Goal: Task Accomplishment & Management: Manage account settings

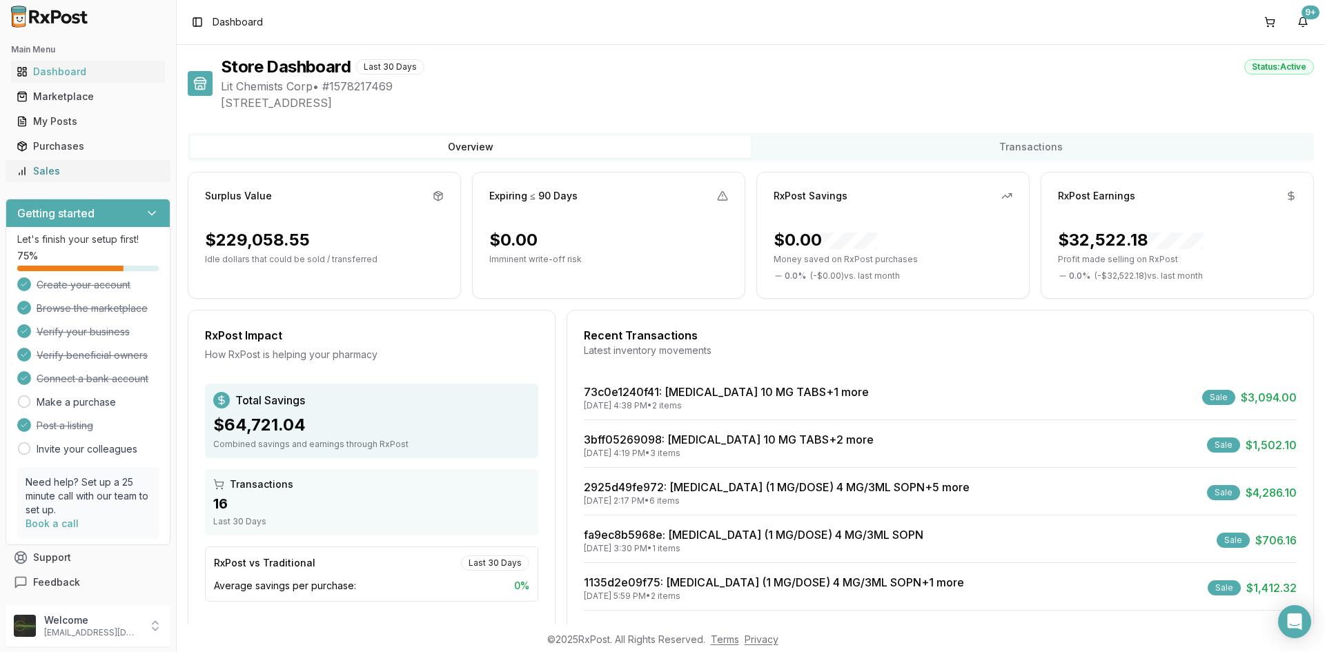
click at [70, 174] on div "Sales" at bounding box center [88, 171] width 143 height 14
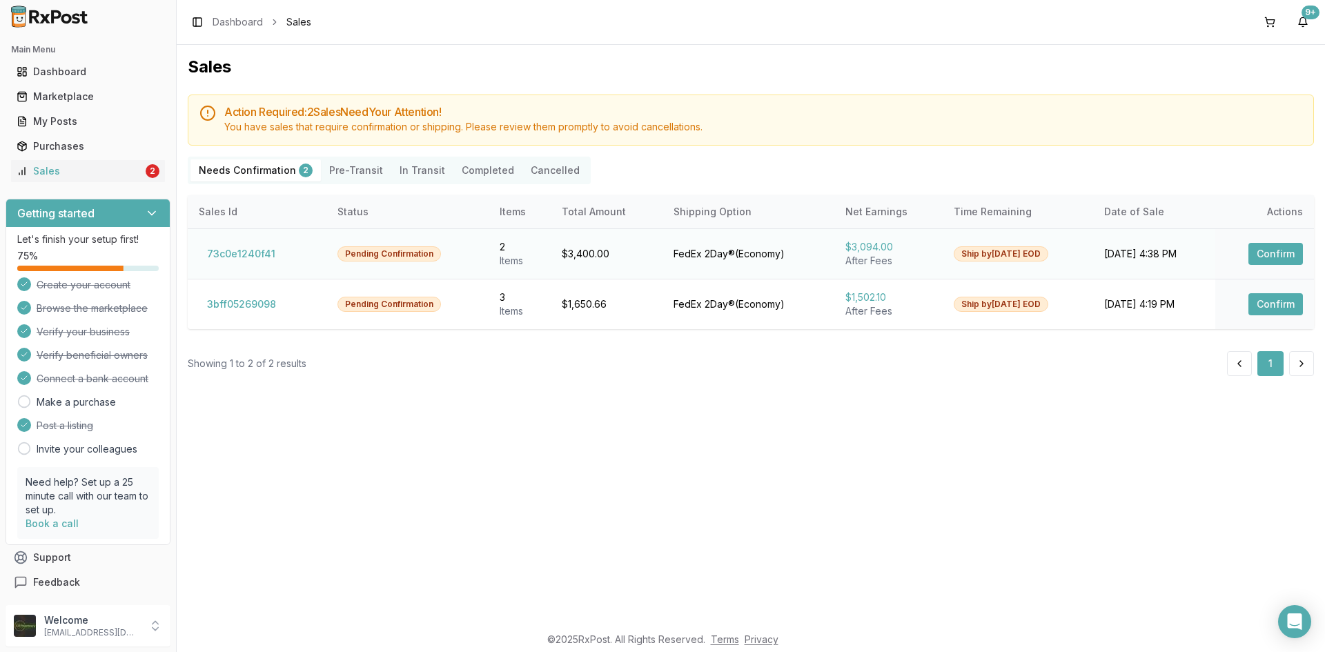
click at [1275, 251] on button "Confirm" at bounding box center [1275, 254] width 55 height 22
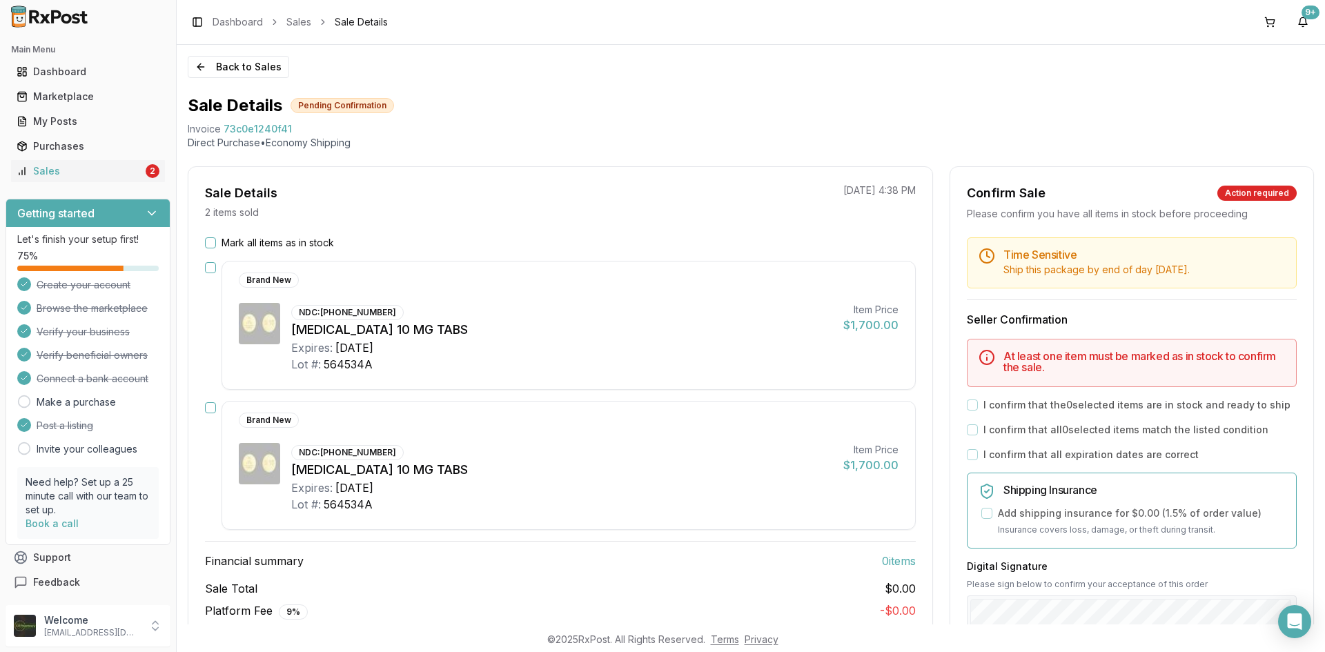
click at [212, 244] on button "Mark all items as in stock" at bounding box center [210, 242] width 11 height 11
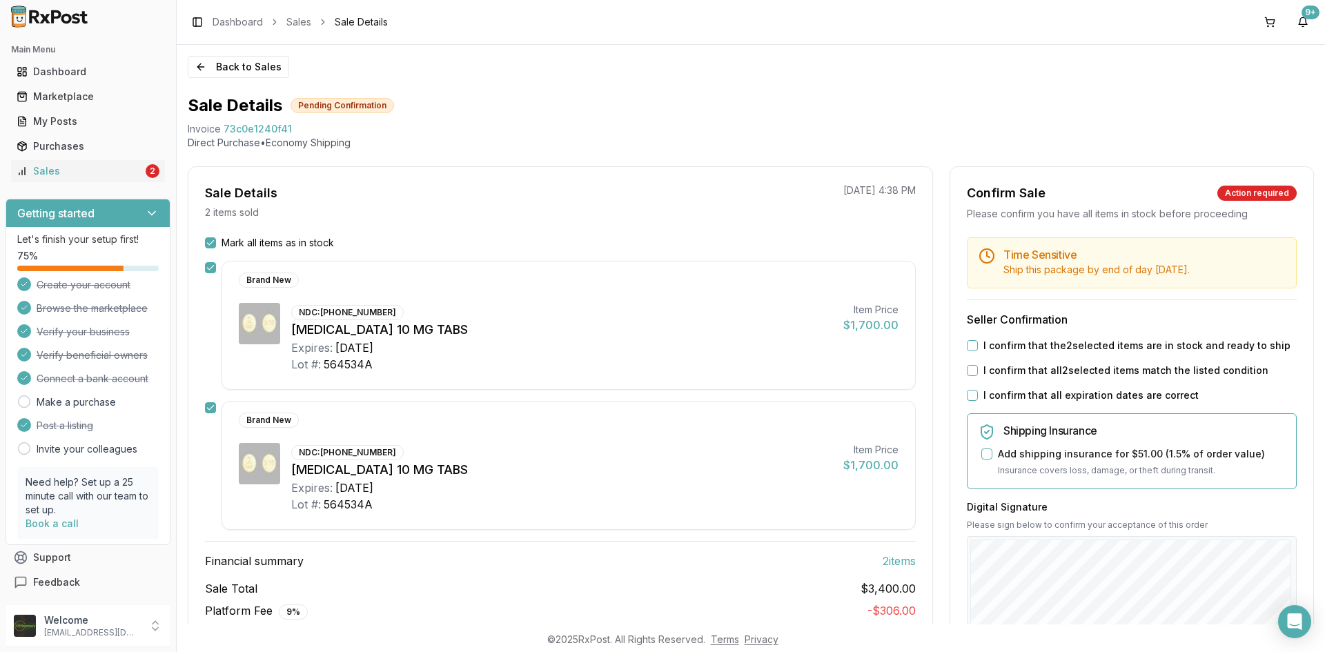
click at [968, 344] on button "I confirm that the 2 selected items are in stock and ready to ship" at bounding box center [972, 345] width 11 height 11
click at [969, 373] on button "I confirm that all 2 selected items match the listed condition" at bounding box center [972, 370] width 11 height 11
click at [969, 393] on button "I confirm that all expiration dates are correct" at bounding box center [972, 395] width 11 height 11
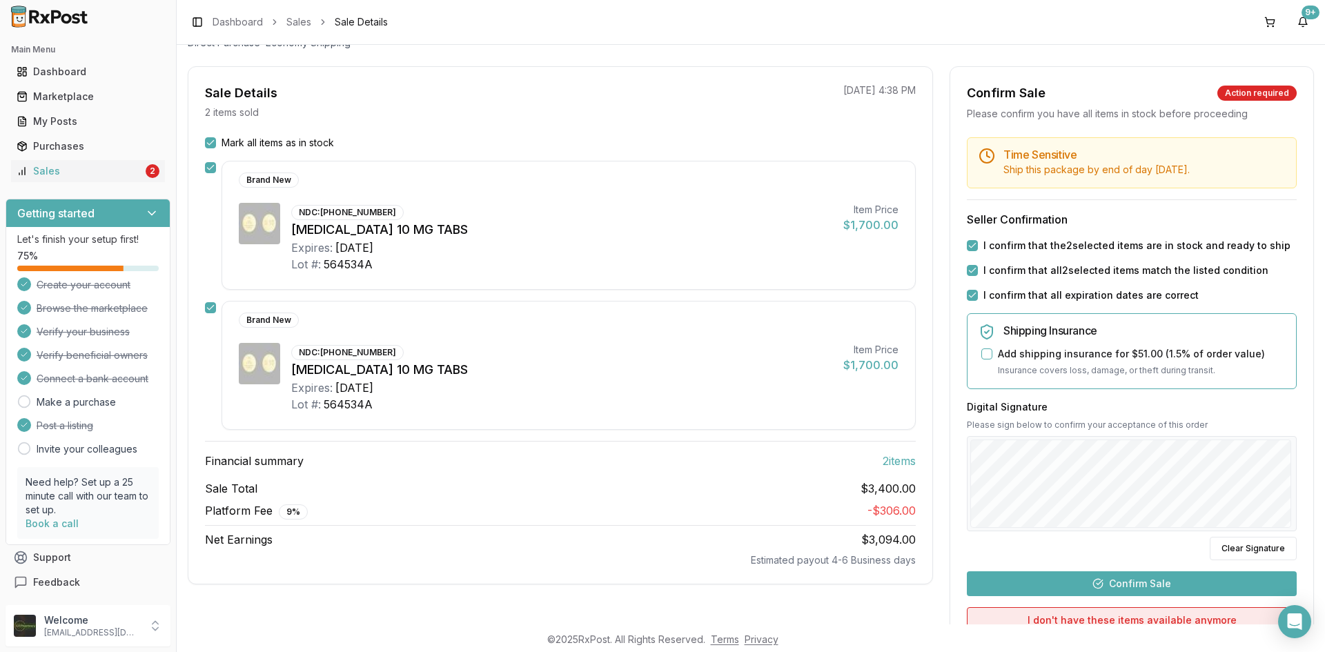
scroll to position [235, 0]
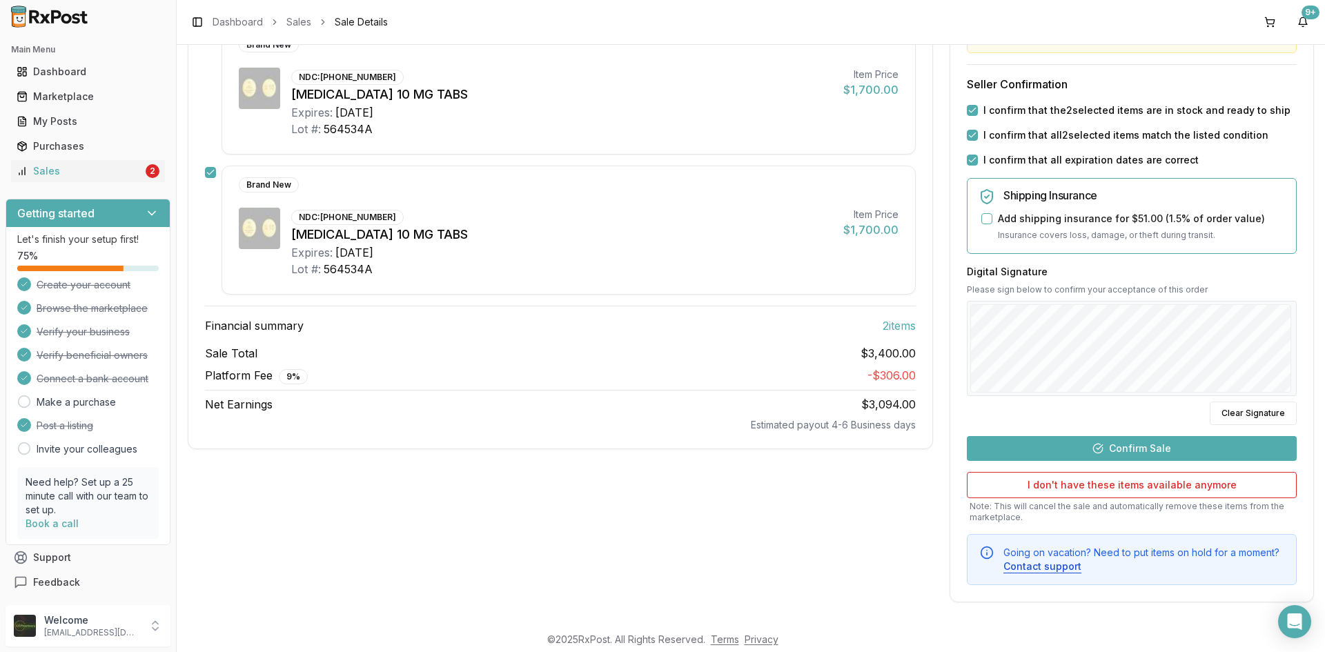
drag, startPoint x: 1129, startPoint y: 453, endPoint x: 1119, endPoint y: 462, distance: 13.2
click at [1127, 454] on button "Confirm Sale" at bounding box center [1132, 448] width 330 height 25
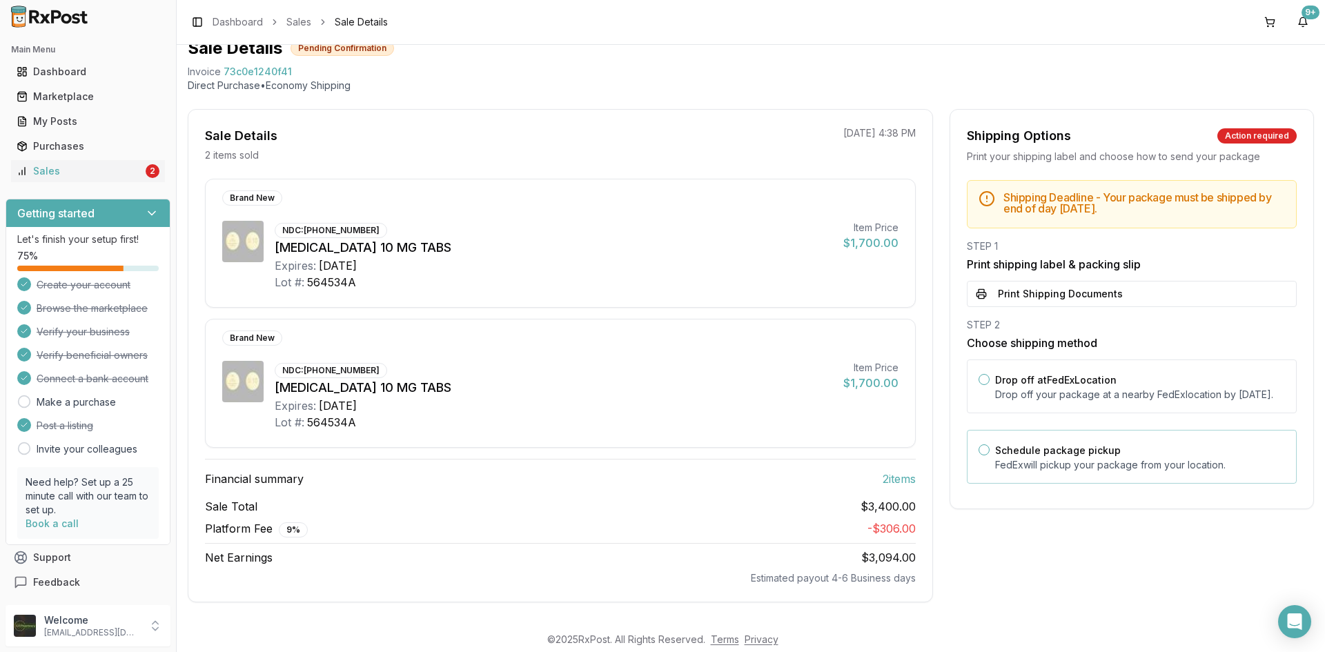
scroll to position [57, 0]
click at [1050, 298] on button "Print Shipping Documents" at bounding box center [1132, 294] width 330 height 26
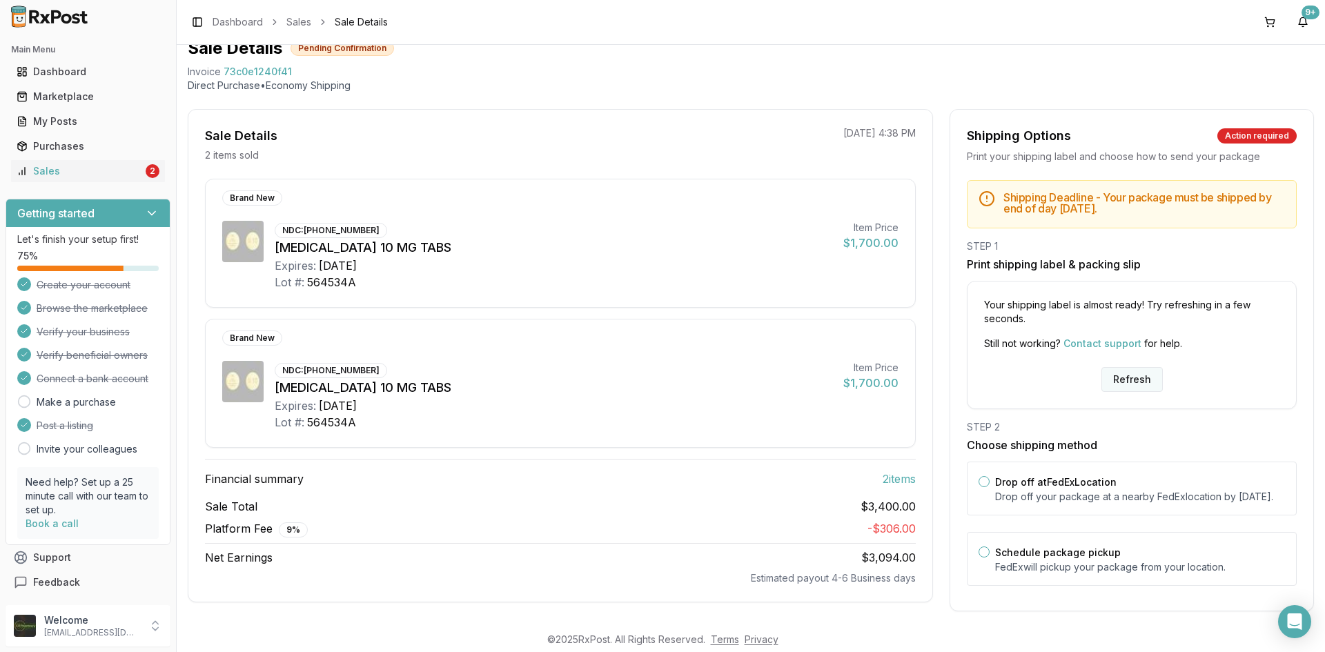
click at [1128, 377] on button "Refresh" at bounding box center [1131, 379] width 61 height 25
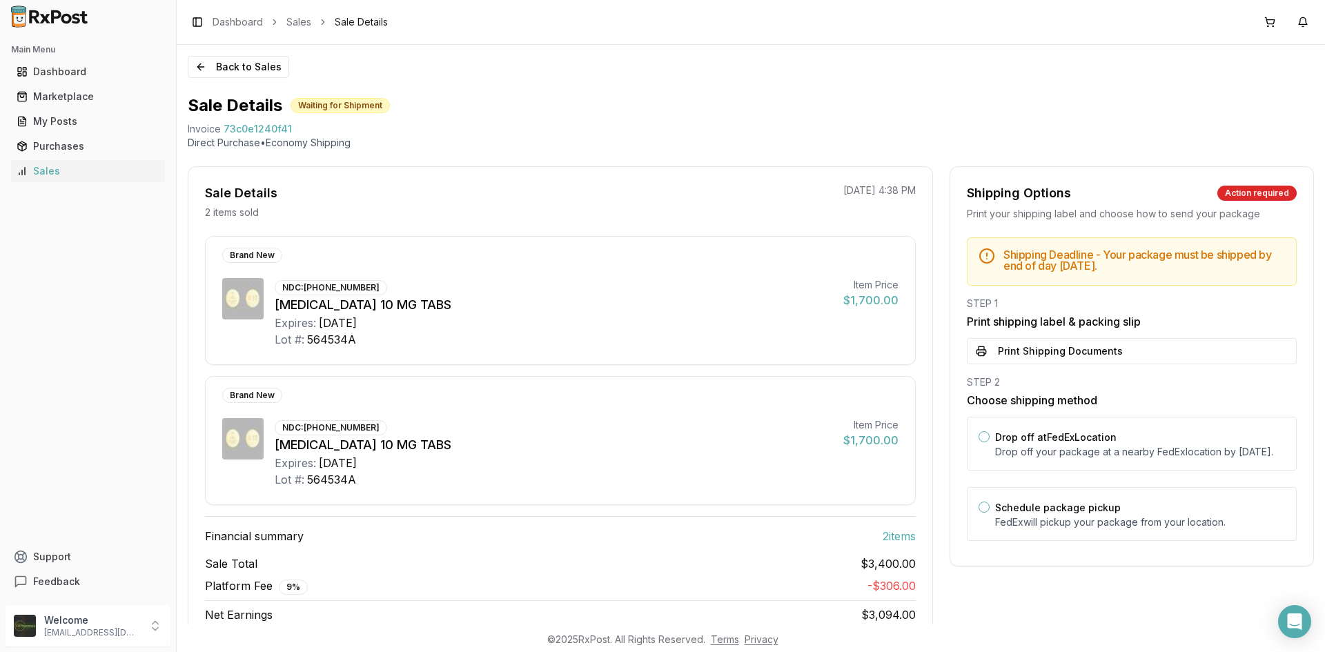
click at [1139, 336] on div "STEP 1 Print shipping label & packing slip Print Shipping Documents" at bounding box center [1132, 331] width 330 height 68
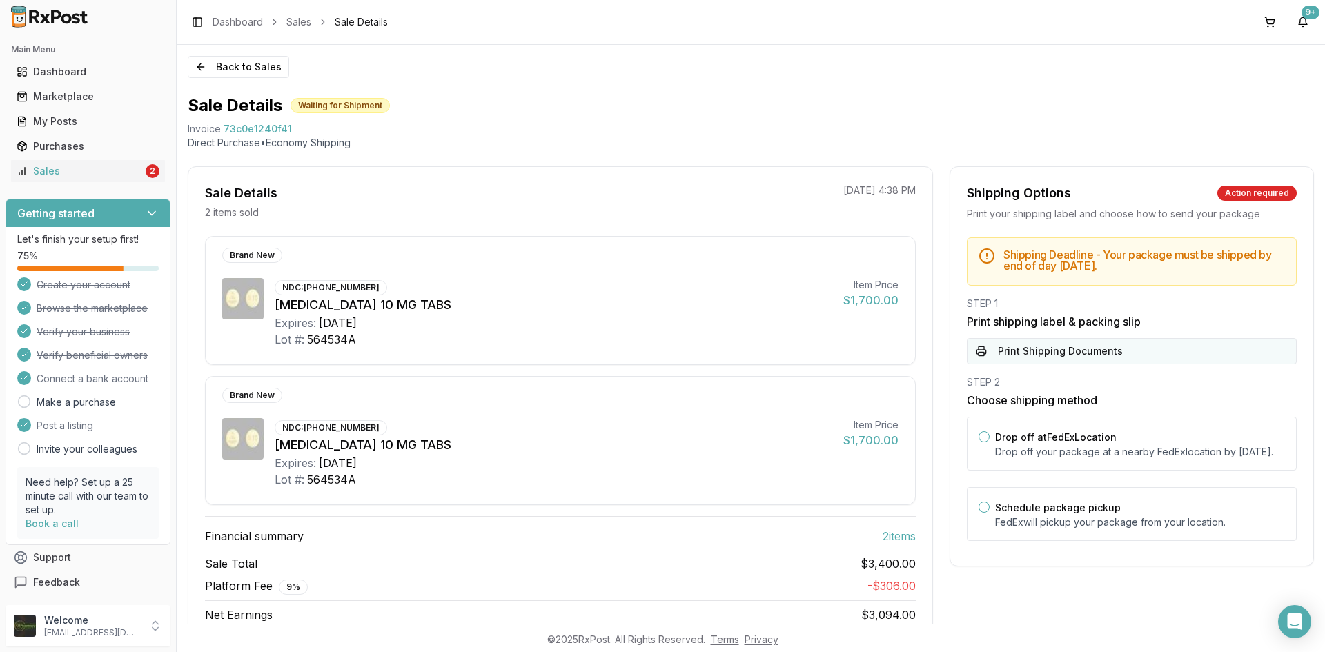
click at [1120, 351] on button "Print Shipping Documents" at bounding box center [1132, 351] width 330 height 26
click at [115, 177] on div "Sales" at bounding box center [80, 171] width 126 height 14
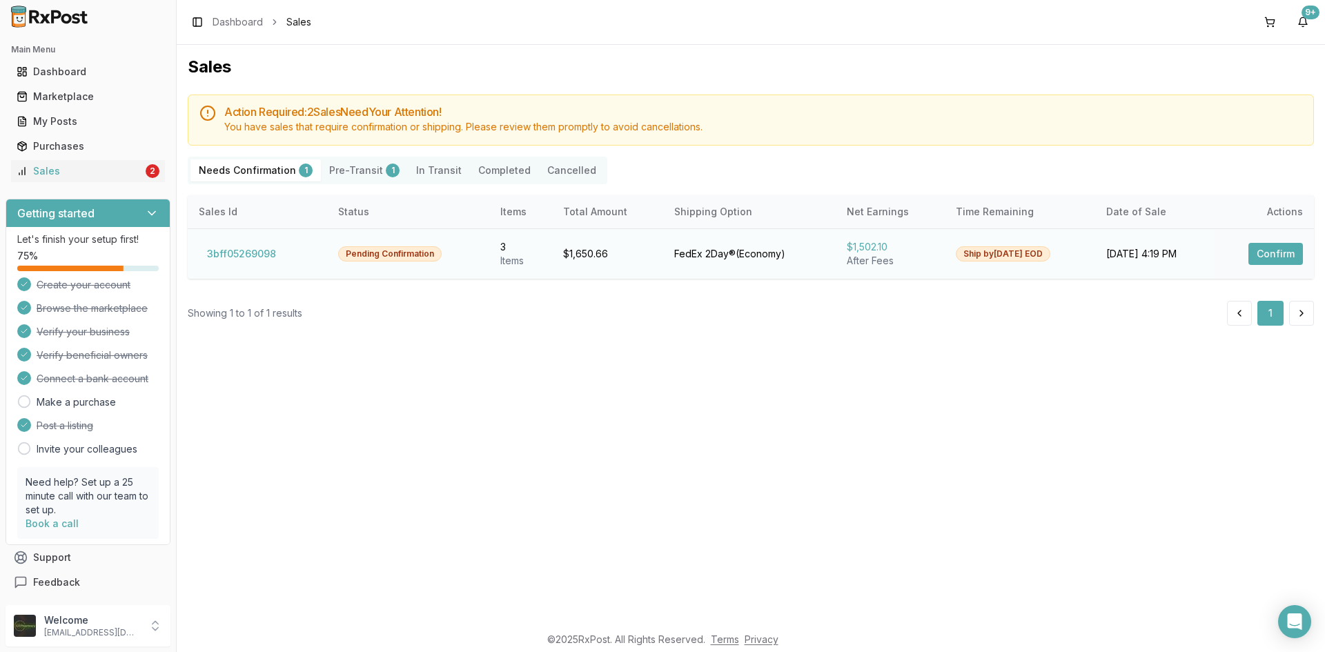
drag, startPoint x: 1260, startPoint y: 259, endPoint x: 1245, endPoint y: 276, distance: 23.0
click at [1261, 259] on button "Confirm" at bounding box center [1275, 254] width 55 height 22
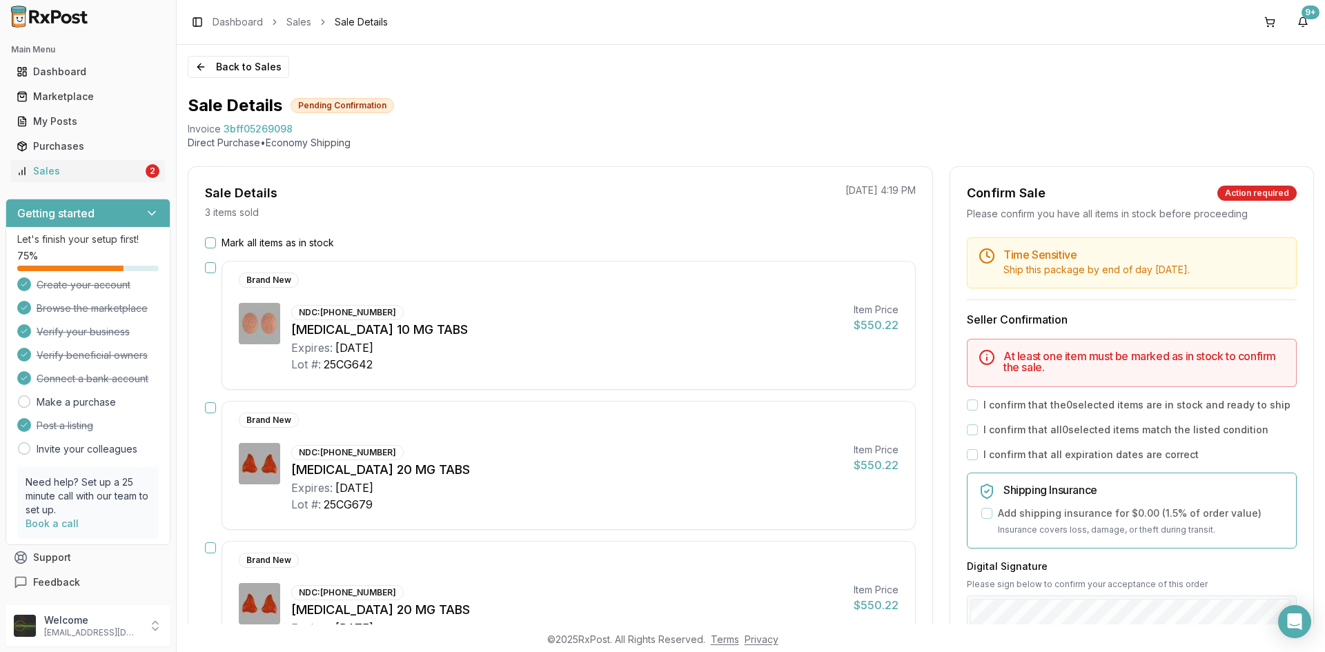
click at [208, 242] on button "Mark all items as in stock" at bounding box center [210, 242] width 11 height 11
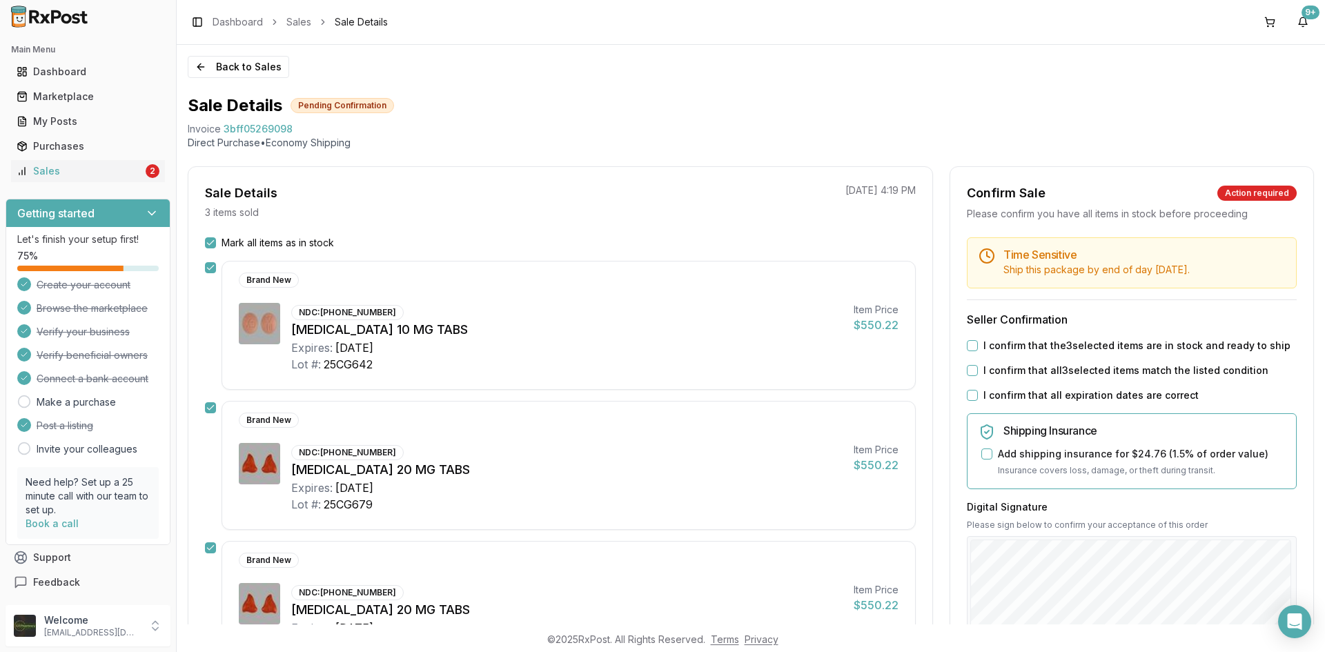
click at [972, 345] on button "I confirm that the 3 selected items are in stock and ready to ship" at bounding box center [972, 345] width 11 height 11
click at [967, 375] on button "I confirm that all 3 selected items match the listed condition" at bounding box center [972, 370] width 11 height 11
click at [971, 393] on button "I confirm that all expiration dates are correct" at bounding box center [972, 395] width 11 height 11
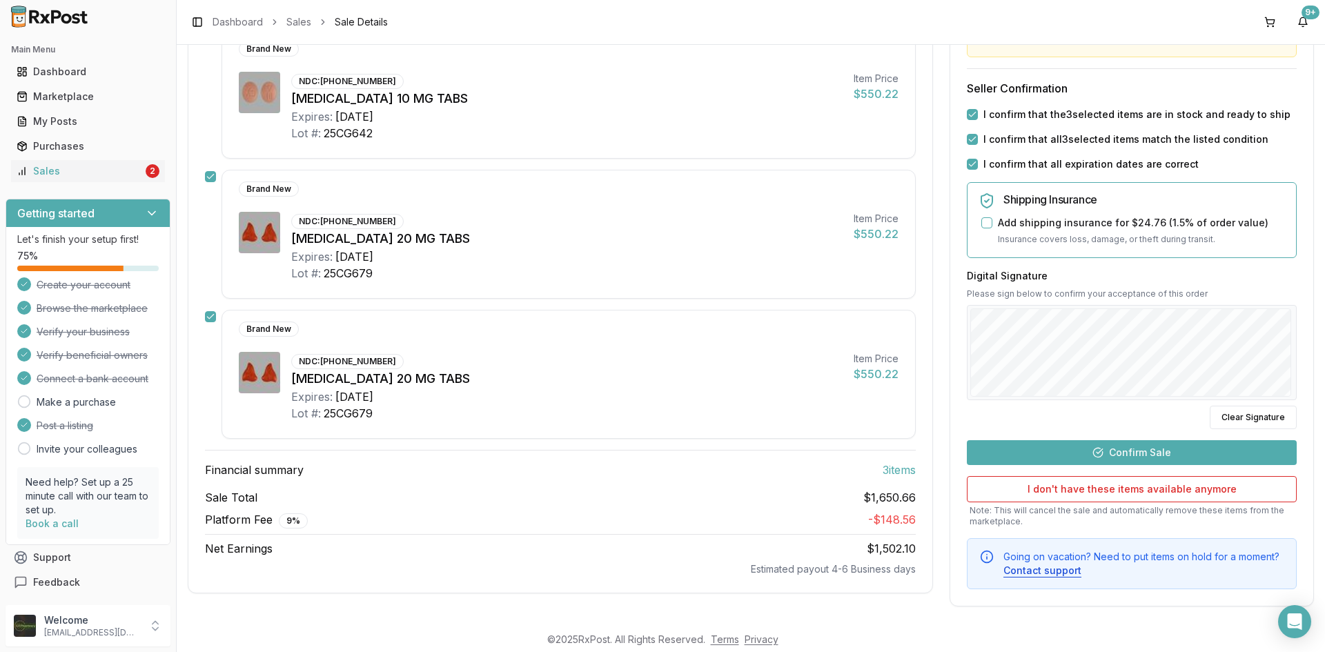
scroll to position [235, 0]
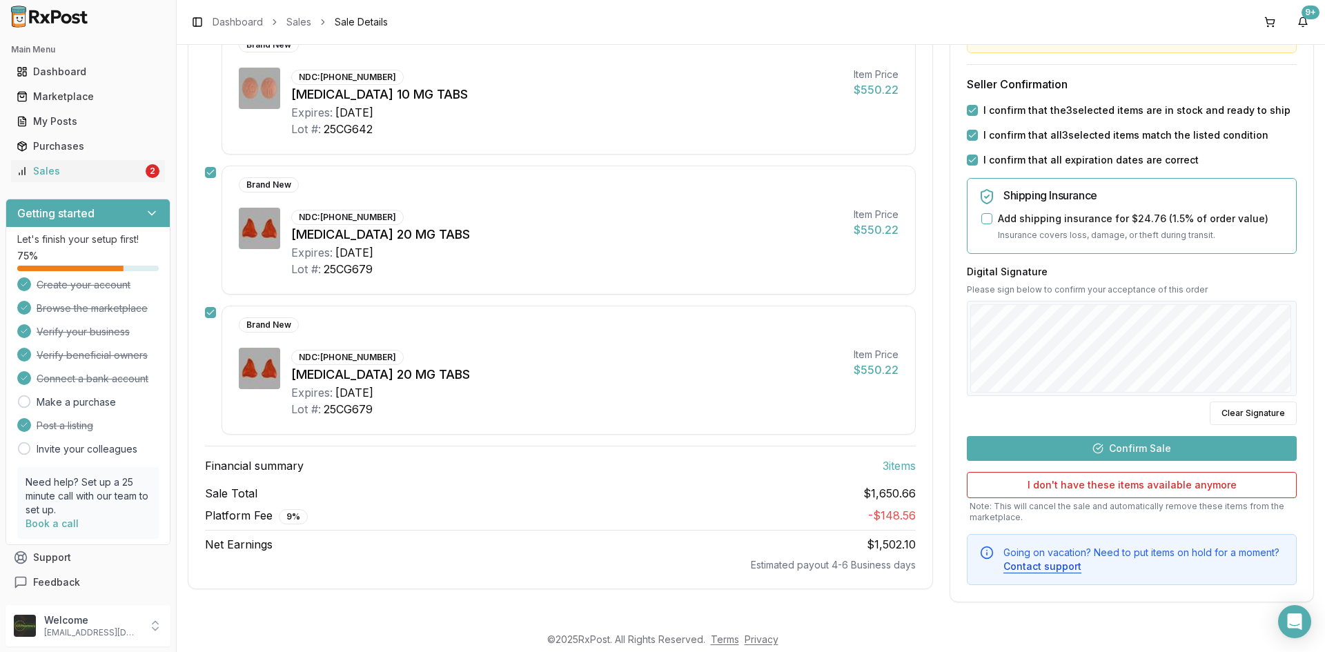
click at [1081, 453] on button "Confirm Sale" at bounding box center [1132, 448] width 330 height 25
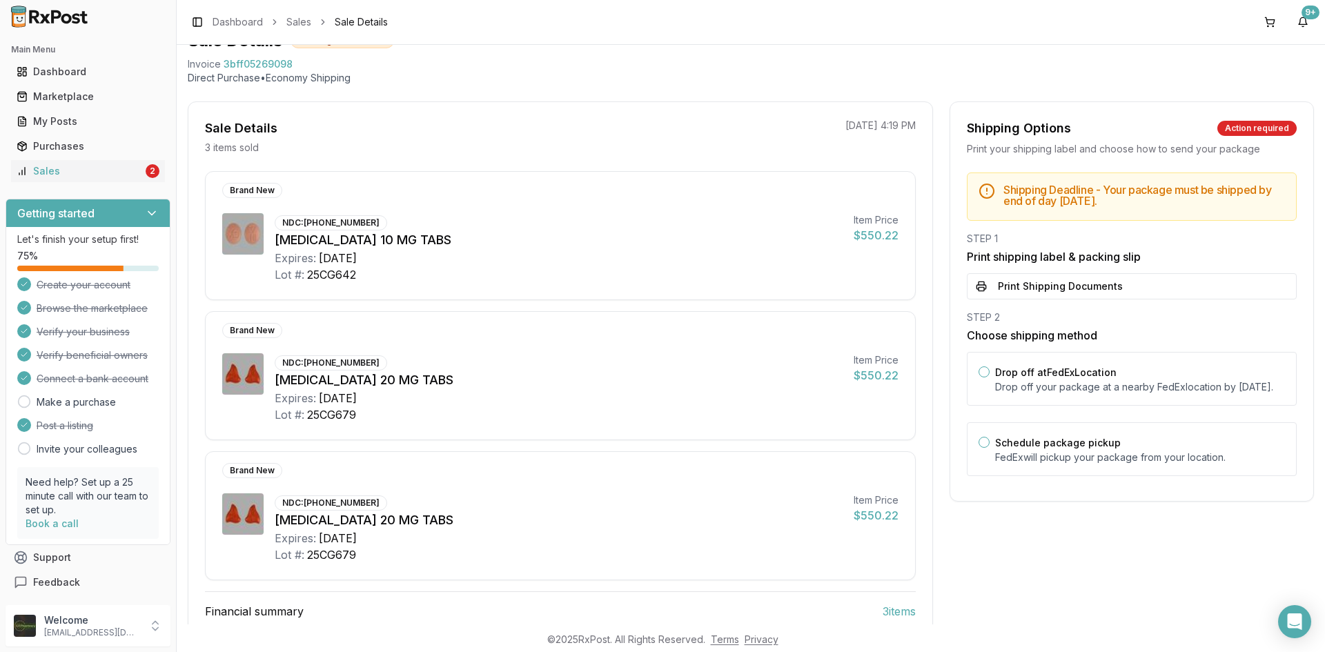
scroll to position [0, 0]
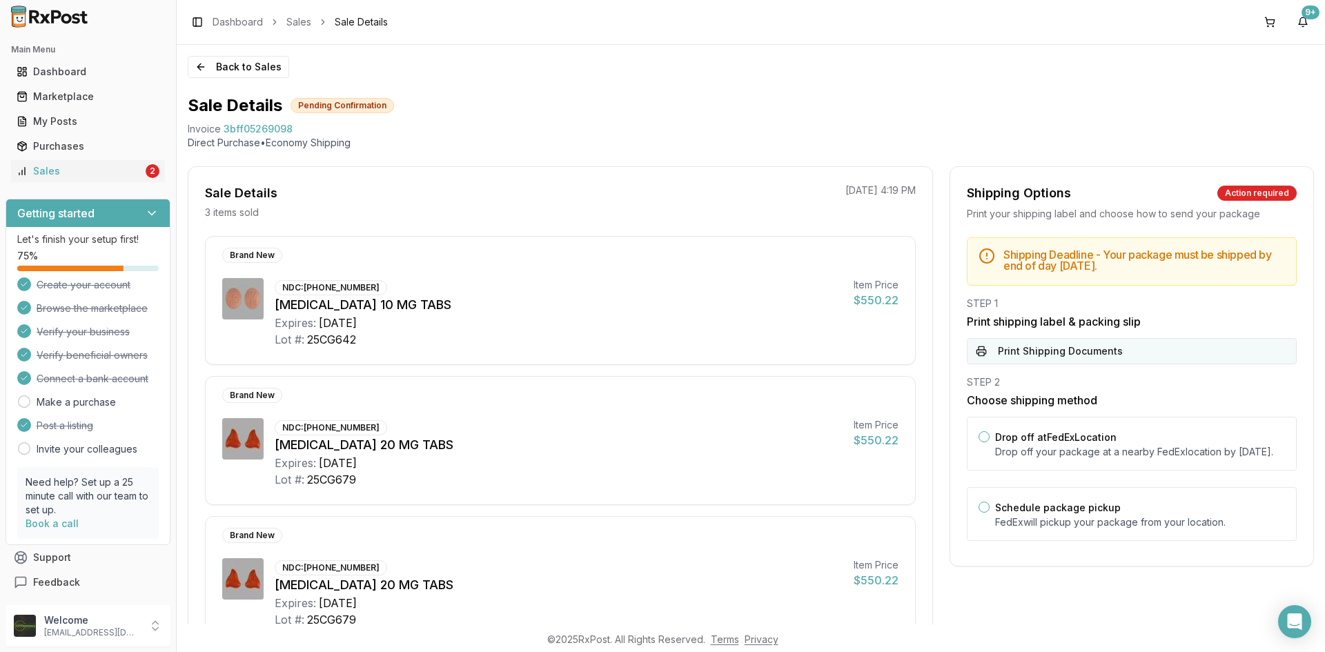
click at [1050, 348] on button "Print Shipping Documents" at bounding box center [1132, 351] width 330 height 26
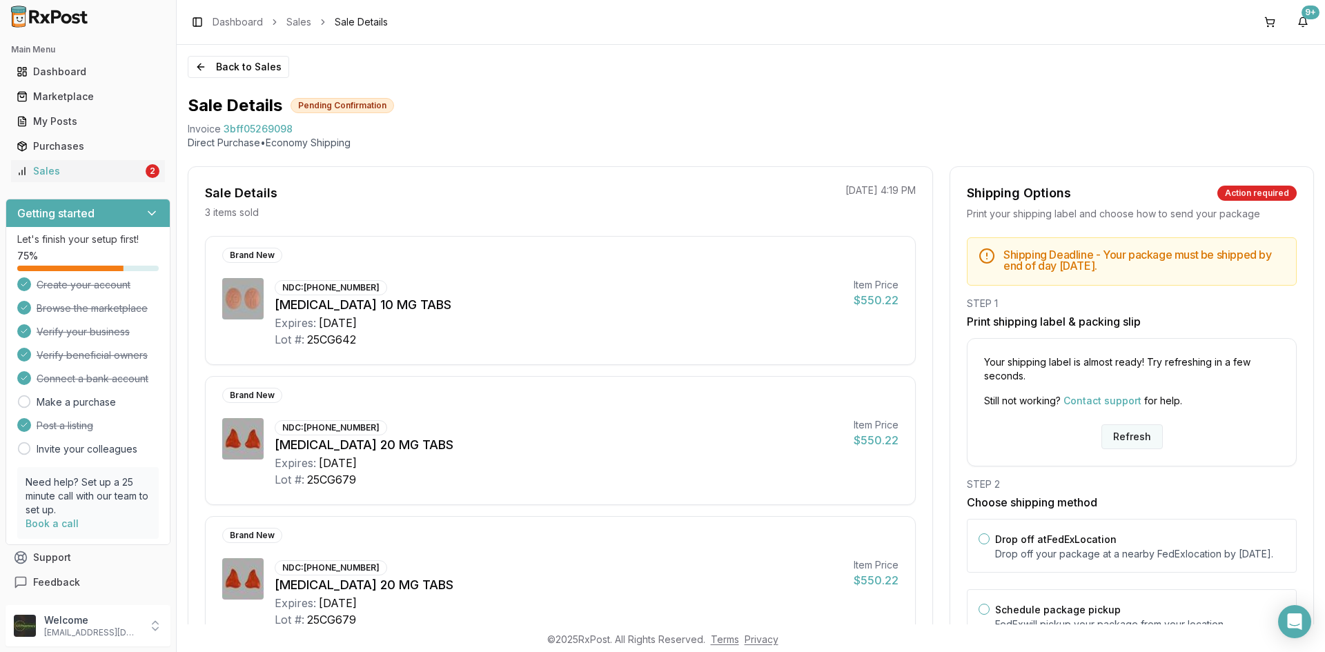
click at [1105, 433] on button "Refresh" at bounding box center [1131, 436] width 61 height 25
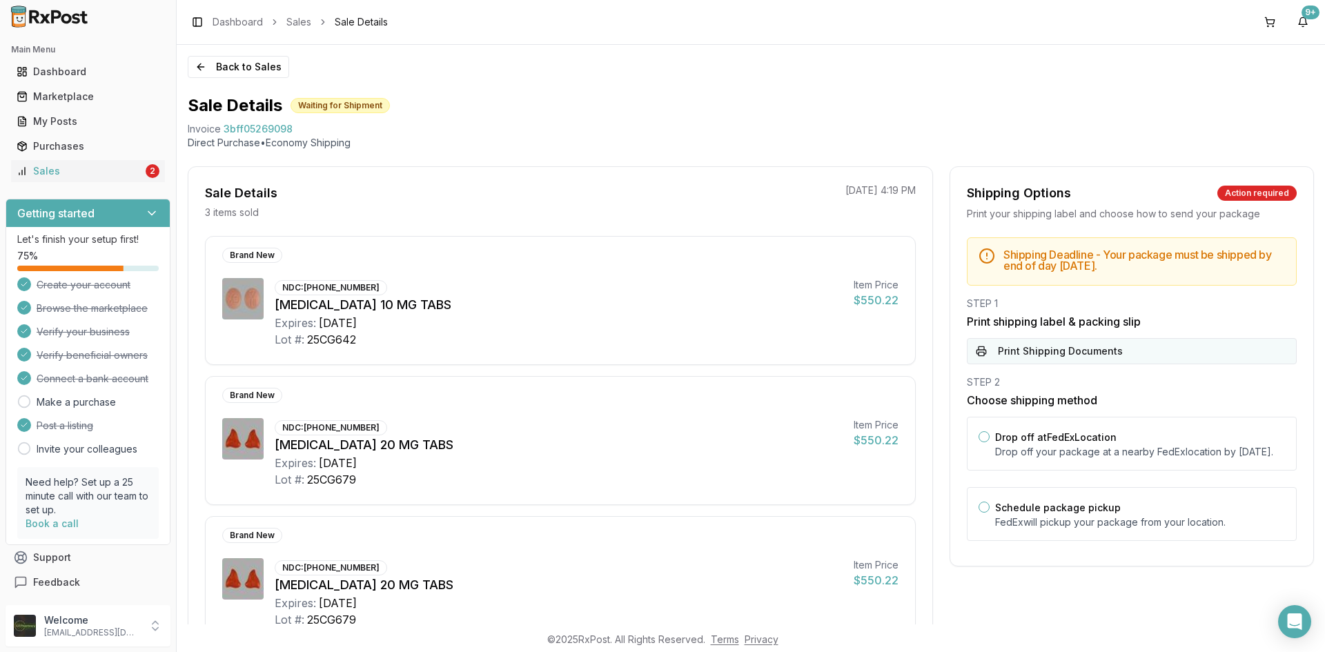
click at [1058, 358] on button "Print Shipping Documents" at bounding box center [1132, 351] width 330 height 26
click at [198, 66] on button "Back to Sales" at bounding box center [238, 67] width 101 height 22
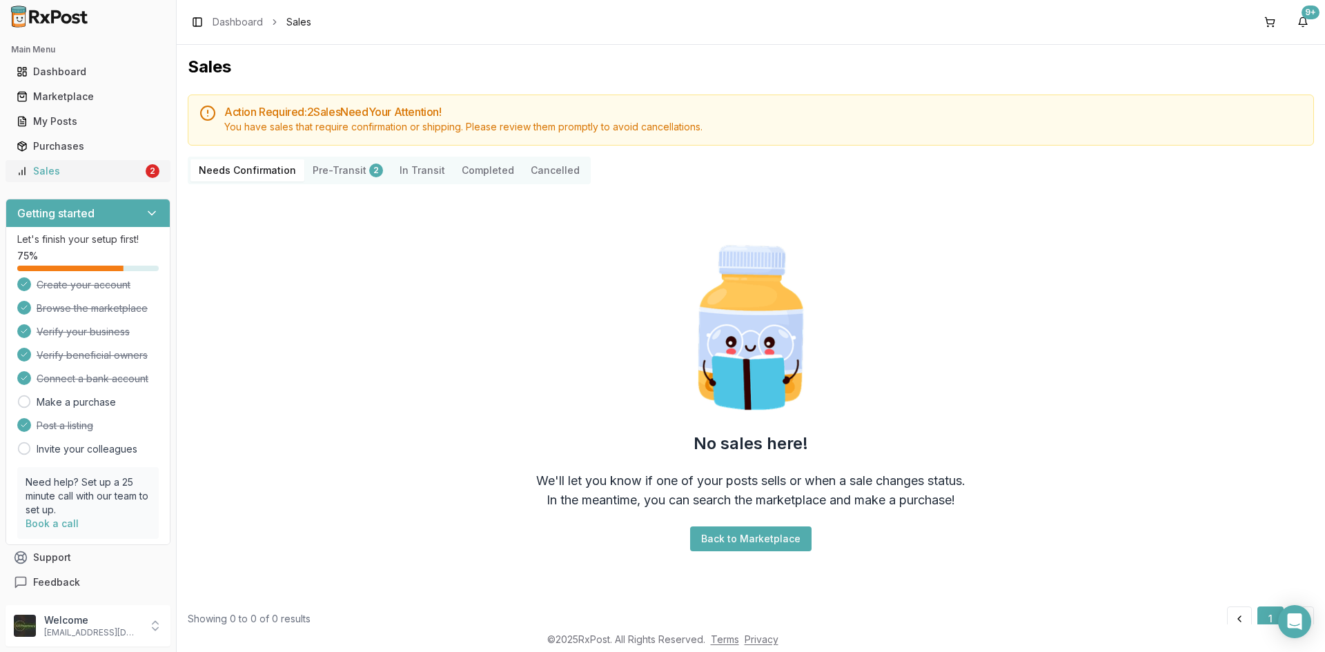
click at [67, 177] on div "Sales" at bounding box center [80, 171] width 126 height 14
click at [64, 124] on div "My Posts" at bounding box center [88, 122] width 143 height 14
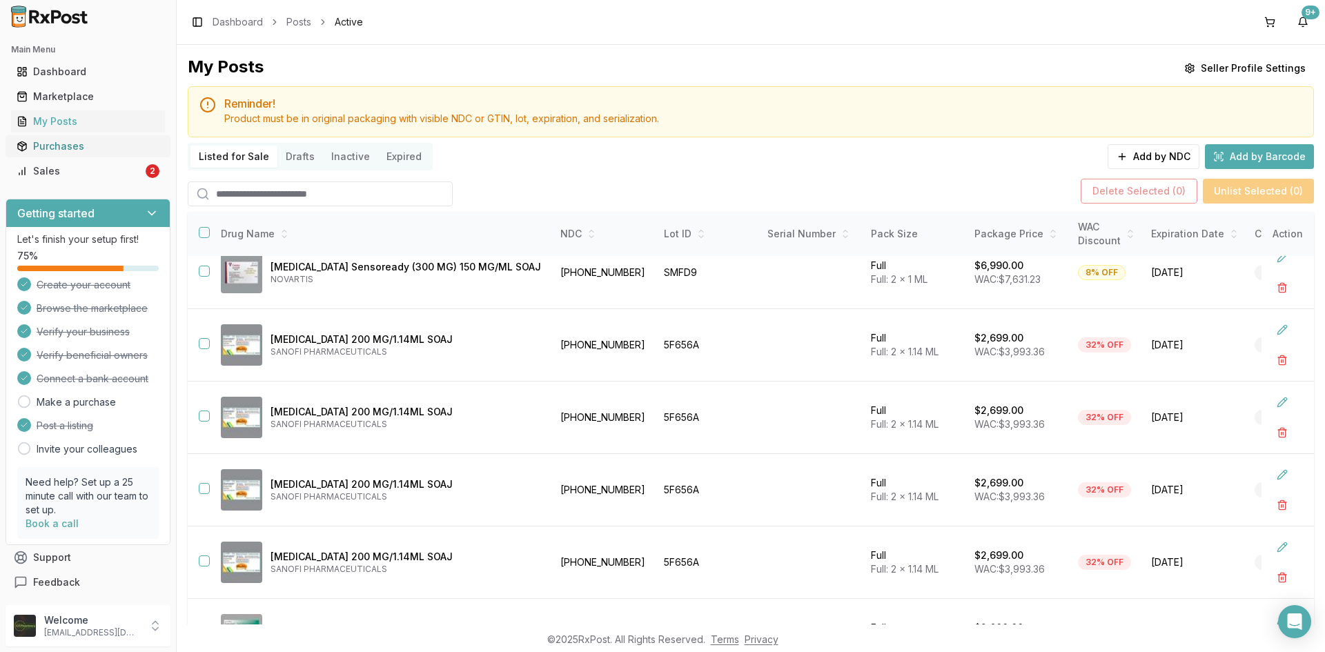
scroll to position [75, 0]
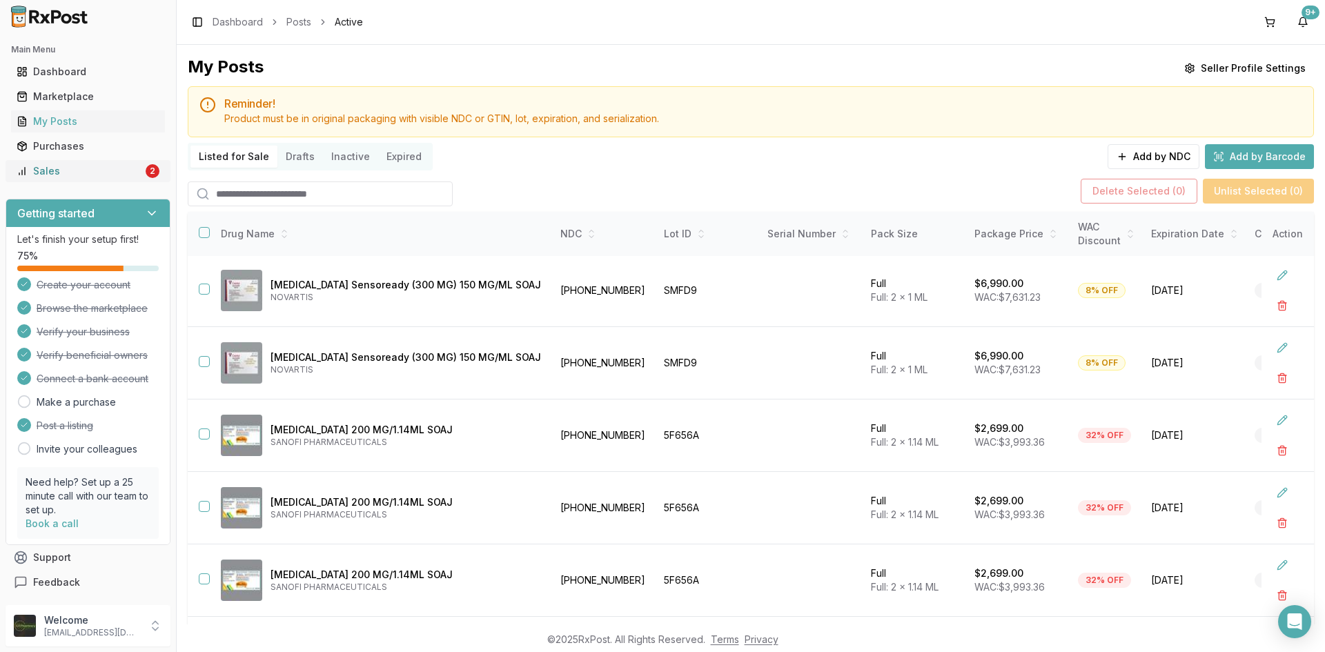
click at [79, 174] on div "Sales" at bounding box center [80, 171] width 126 height 14
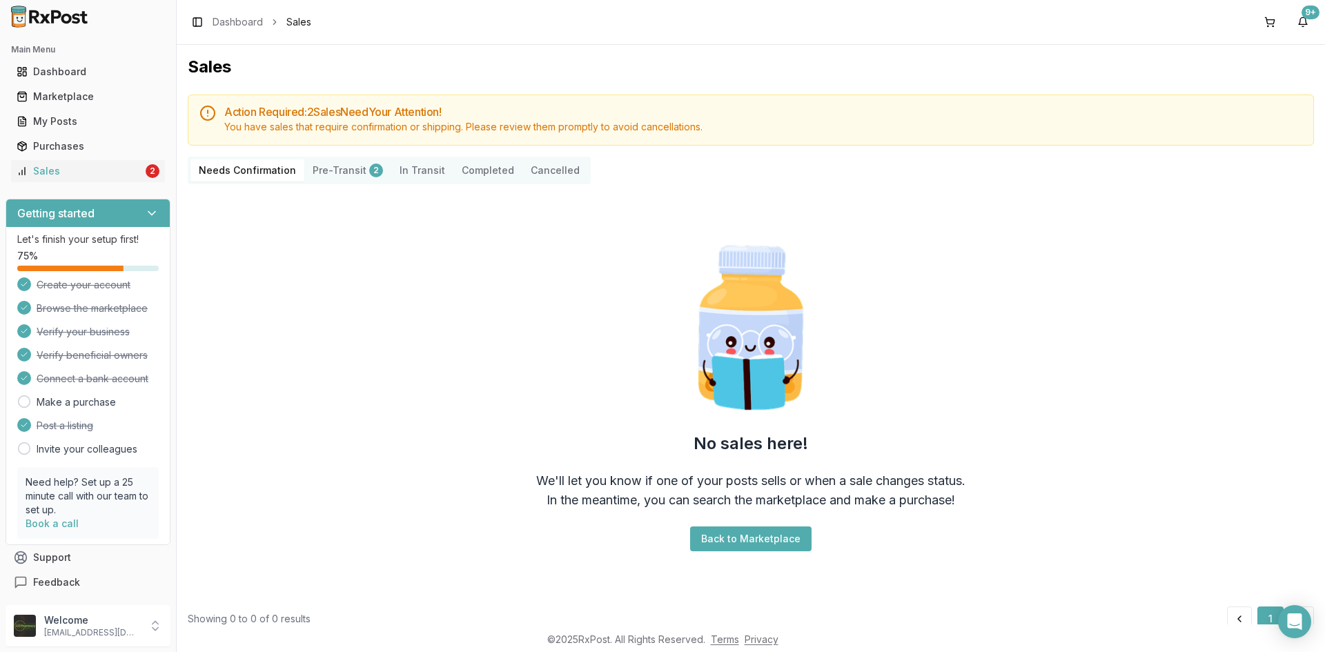
click at [344, 166] on button "Pre-Transit 2" at bounding box center [347, 170] width 87 height 22
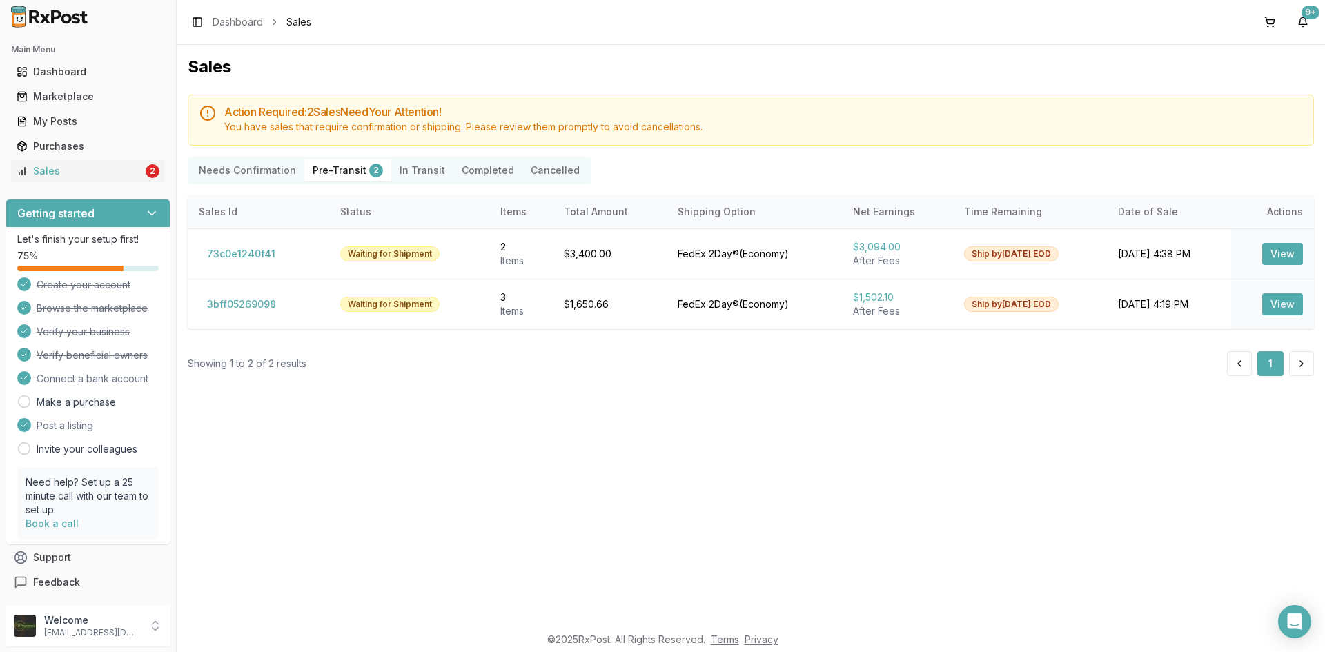
drag, startPoint x: 268, startPoint y: 173, endPoint x: 266, endPoint y: 136, distance: 37.3
click at [268, 173] on Confirmation "Needs Confirmation" at bounding box center [247, 170] width 114 height 22
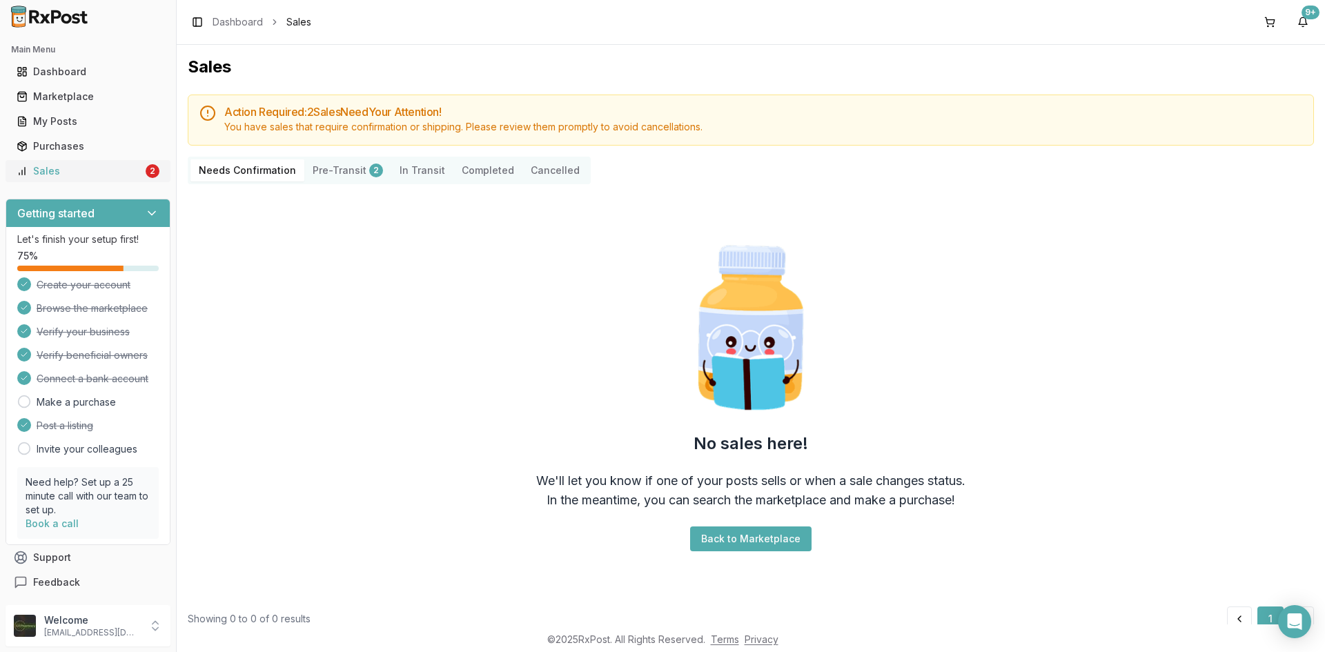
click at [63, 172] on div "Sales" at bounding box center [80, 171] width 126 height 14
click at [59, 166] on div "Sales" at bounding box center [80, 171] width 126 height 14
click at [128, 174] on div "Sales" at bounding box center [80, 171] width 126 height 14
click at [133, 173] on div "Sales" at bounding box center [80, 171] width 126 height 14
